Goal: Task Accomplishment & Management: Use online tool/utility

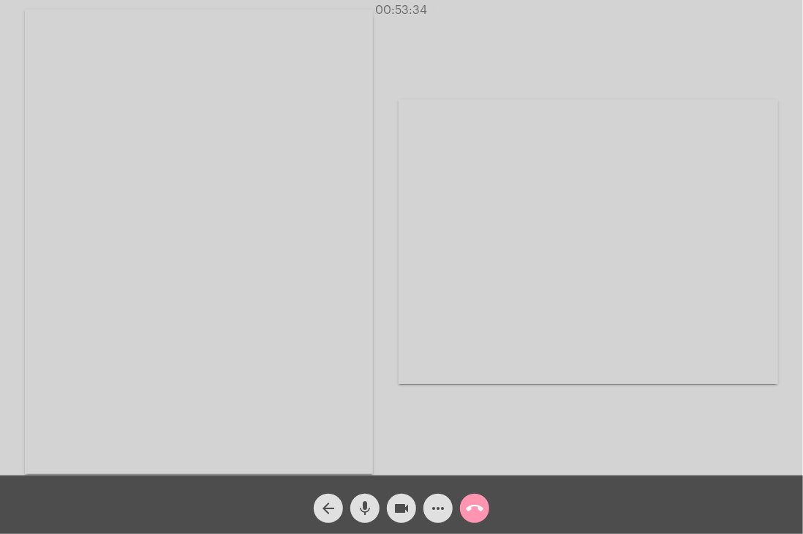
click at [472, 513] on mat-icon "call_end" at bounding box center [475, 508] width 18 height 18
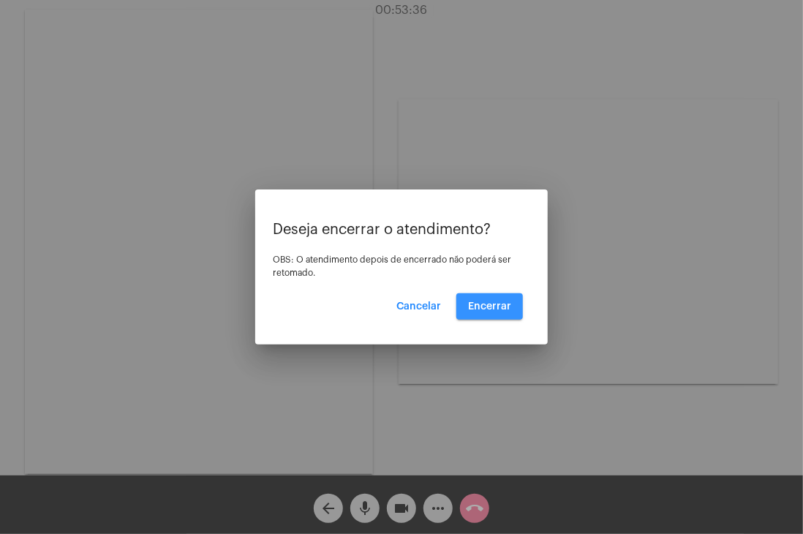
click at [478, 300] on button "Encerrar" at bounding box center [489, 306] width 67 height 26
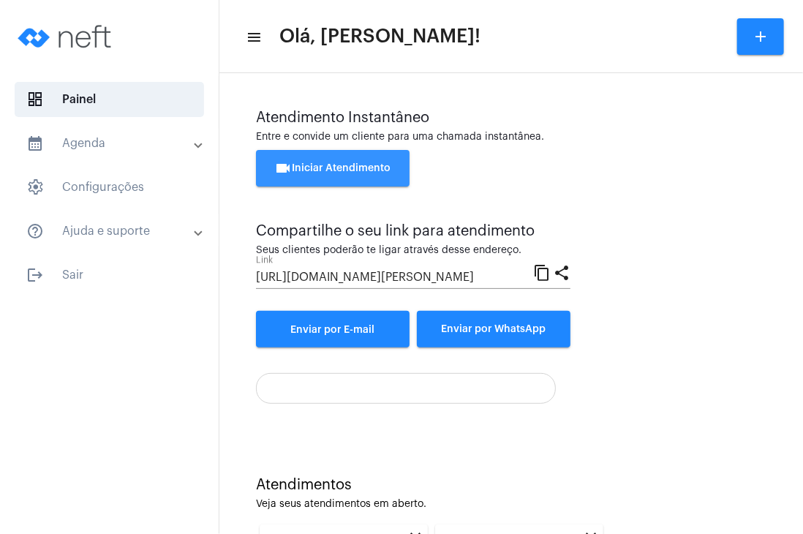
click at [390, 161] on button "videocam Iniciar Atendimento" at bounding box center [333, 168] width 154 height 37
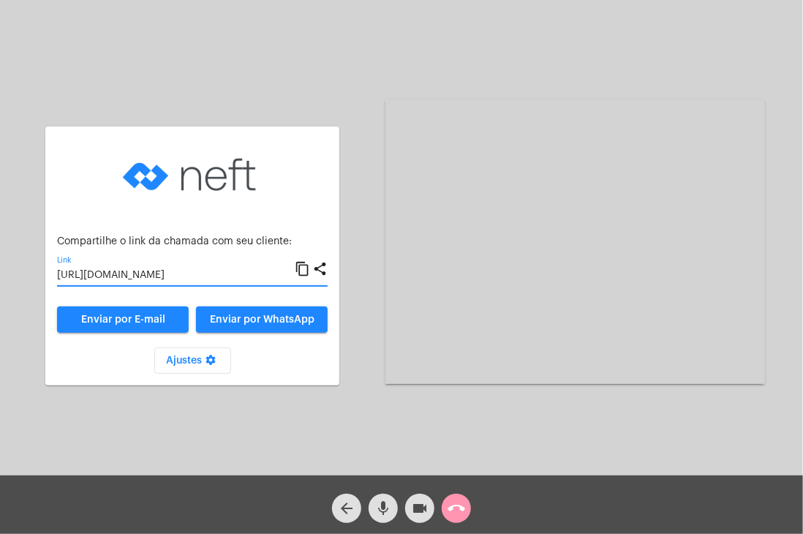
click at [216, 276] on input "[URL][DOMAIN_NAME]" at bounding box center [176, 276] width 238 height 12
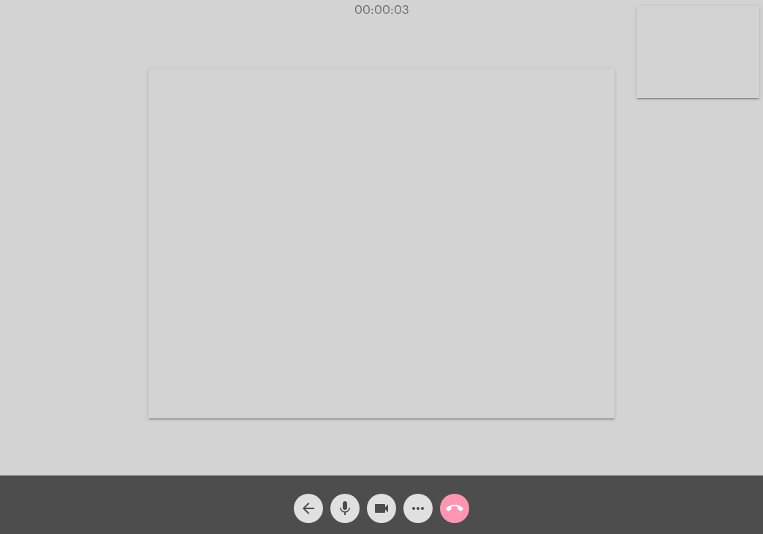
click at [725, 74] on video at bounding box center [698, 52] width 123 height 92
click at [492, 224] on video at bounding box center [472, 242] width 466 height 350
